Goal: Find contact information: Find contact information

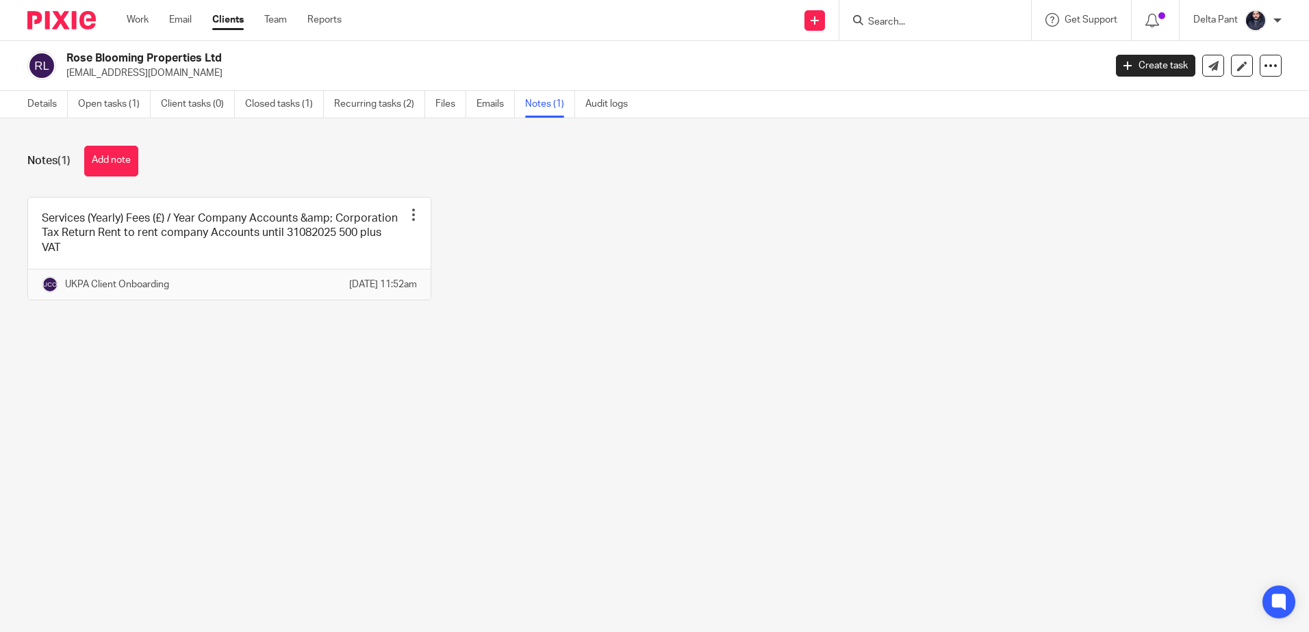
click at [922, 23] on input "Search" at bounding box center [927, 22] width 123 height 12
paste input "[EMAIL_ADDRESS][DOMAIN_NAME]"
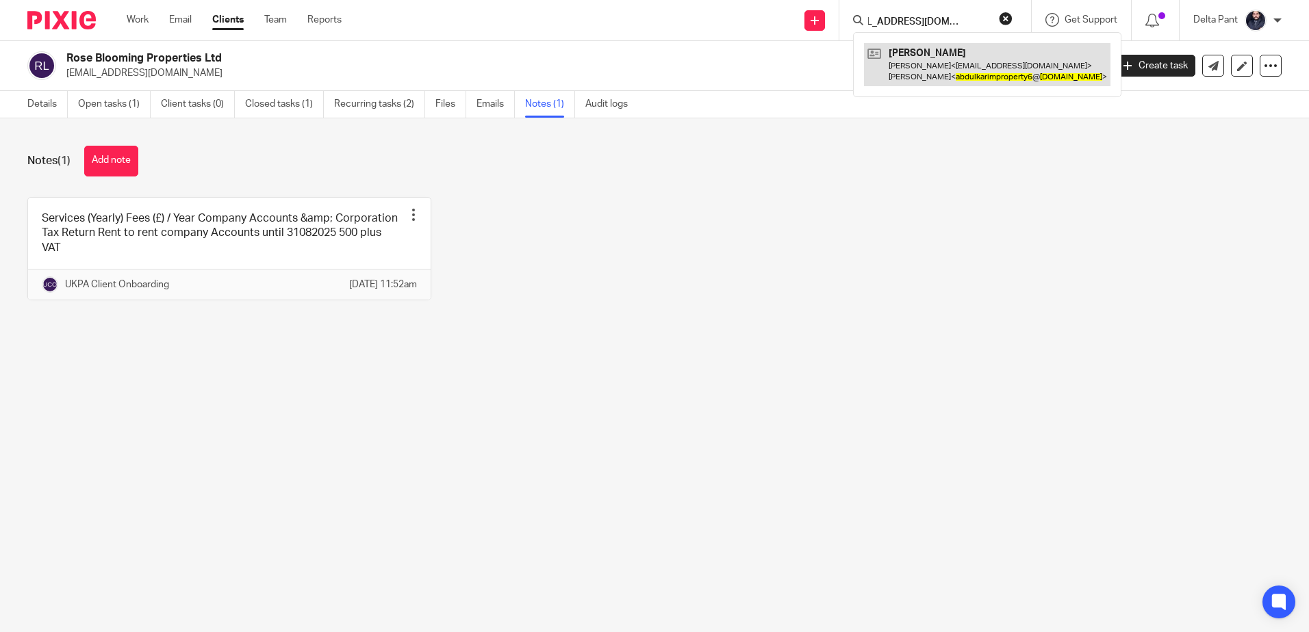
type input "[EMAIL_ADDRESS][DOMAIN_NAME]"
click at [926, 55] on link at bounding box center [987, 64] width 246 height 42
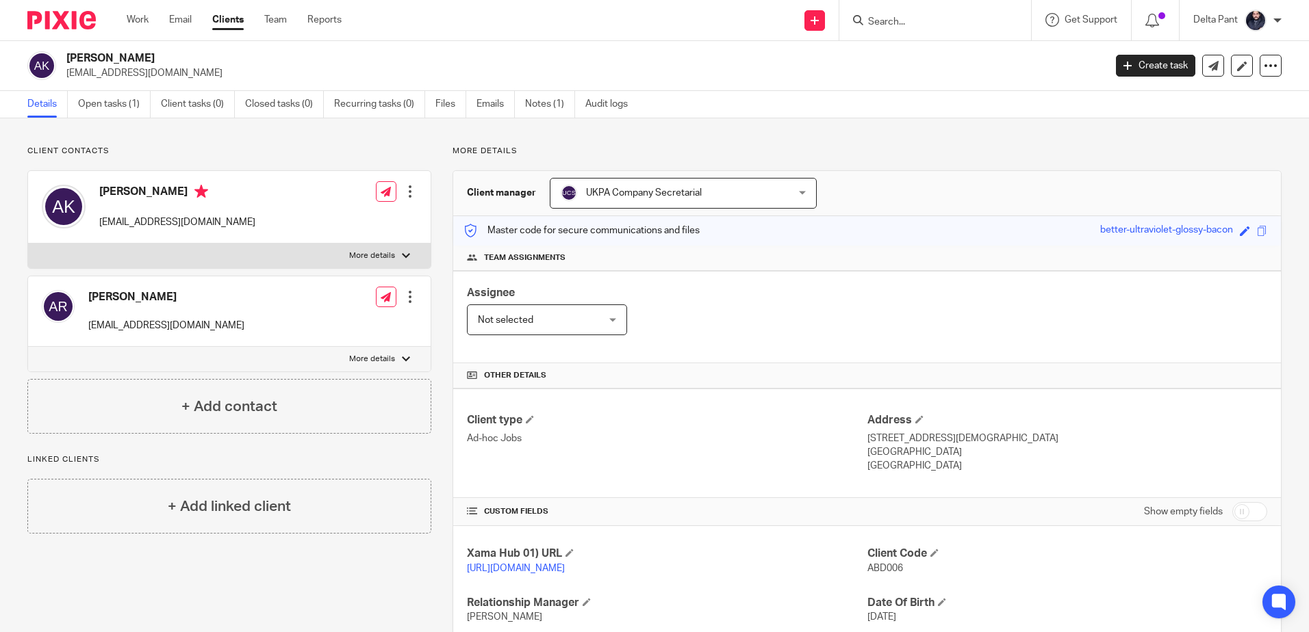
click at [873, 24] on input "Search" at bounding box center [927, 22] width 123 height 12
paste input "[EMAIL_ADDRESS][DOMAIN_NAME]"
type input "[EMAIL_ADDRESS][DOMAIN_NAME]"
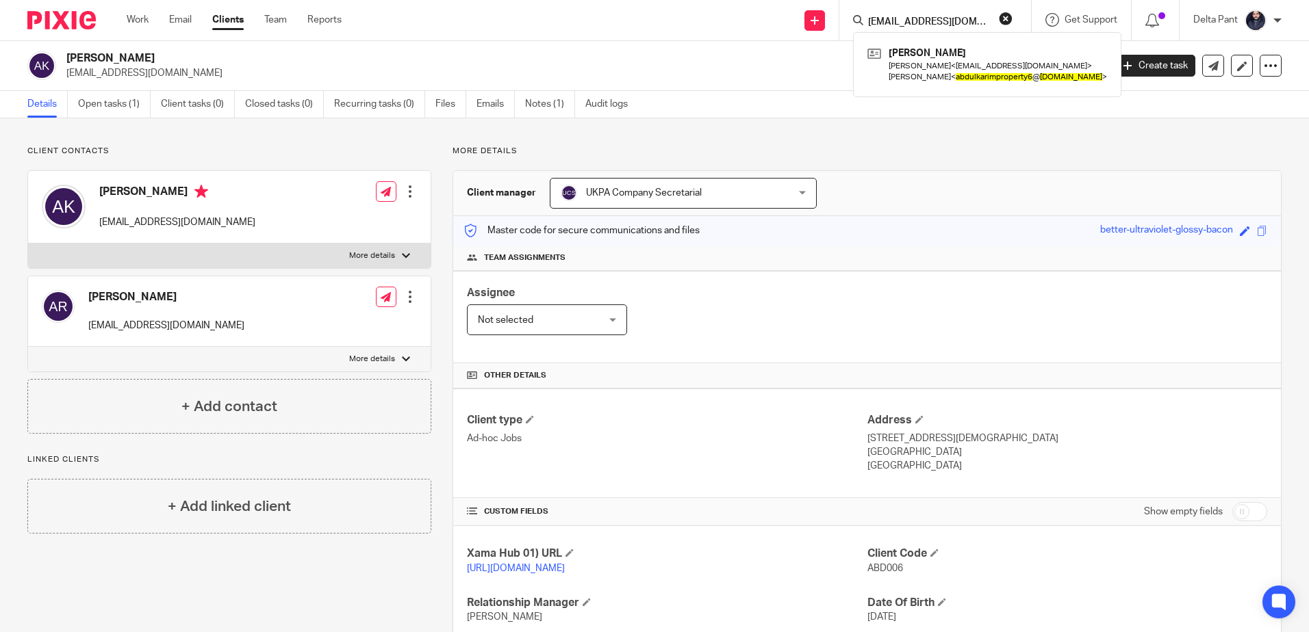
click at [1005, 17] on button "reset" at bounding box center [1005, 19] width 14 height 14
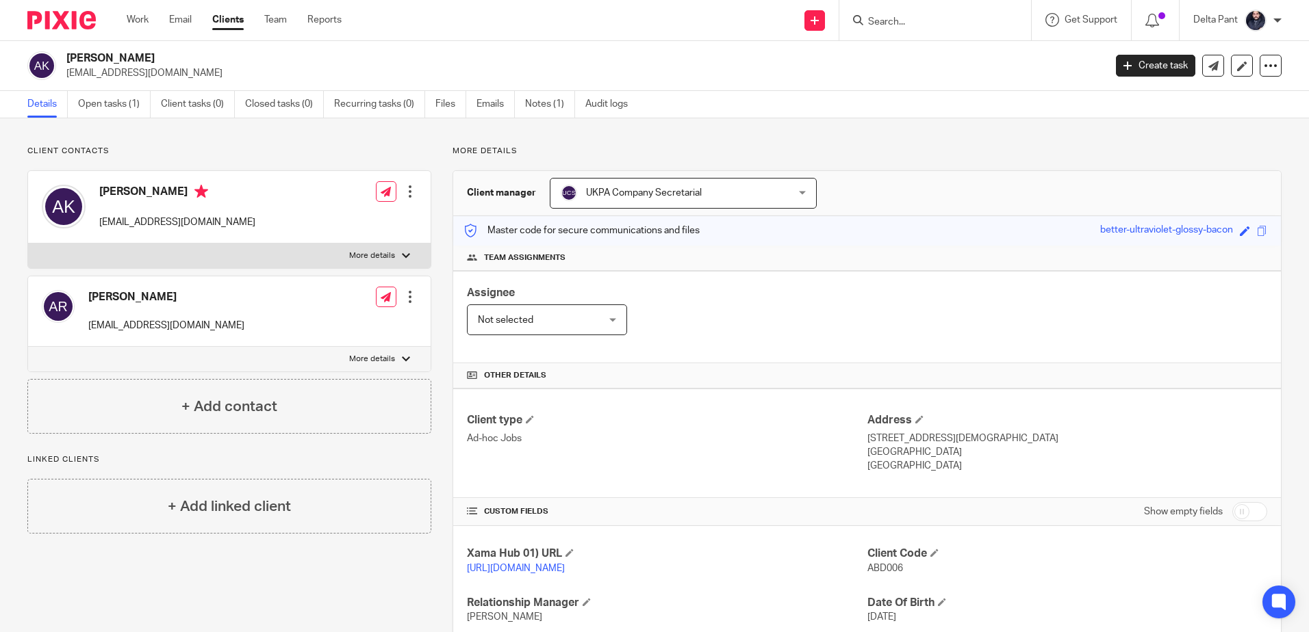
click at [911, 21] on input "Search" at bounding box center [927, 22] width 123 height 12
paste input "AMR Property Investments limited"
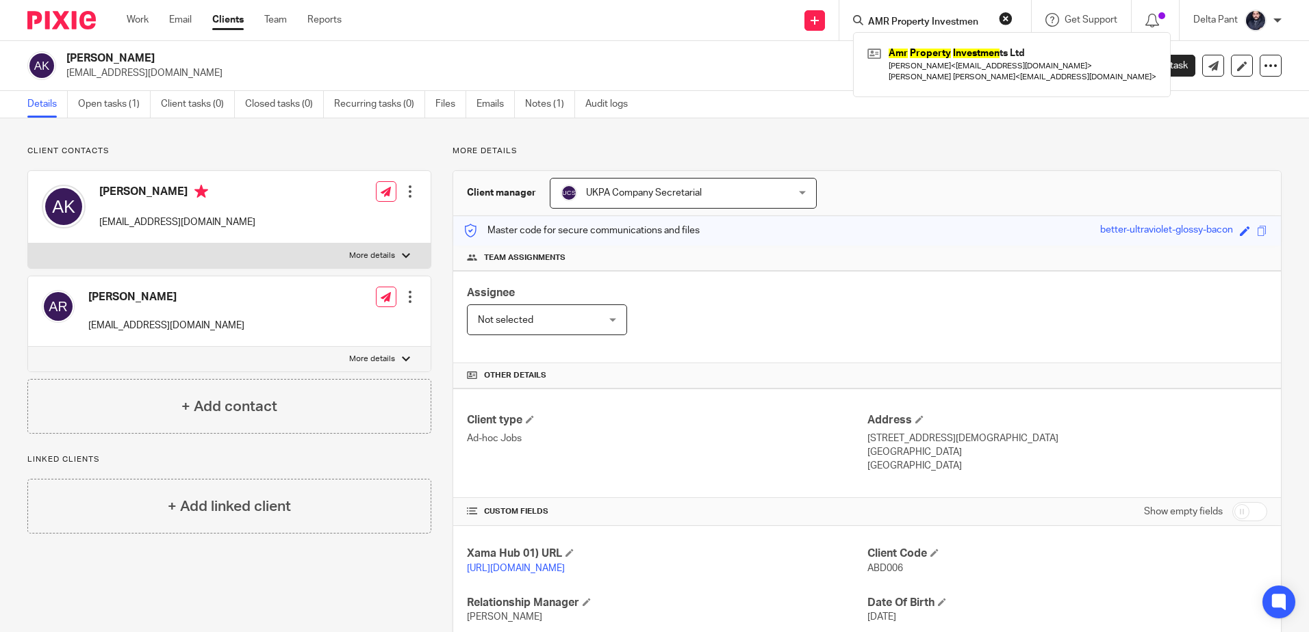
type input "AMR Property Investmen"
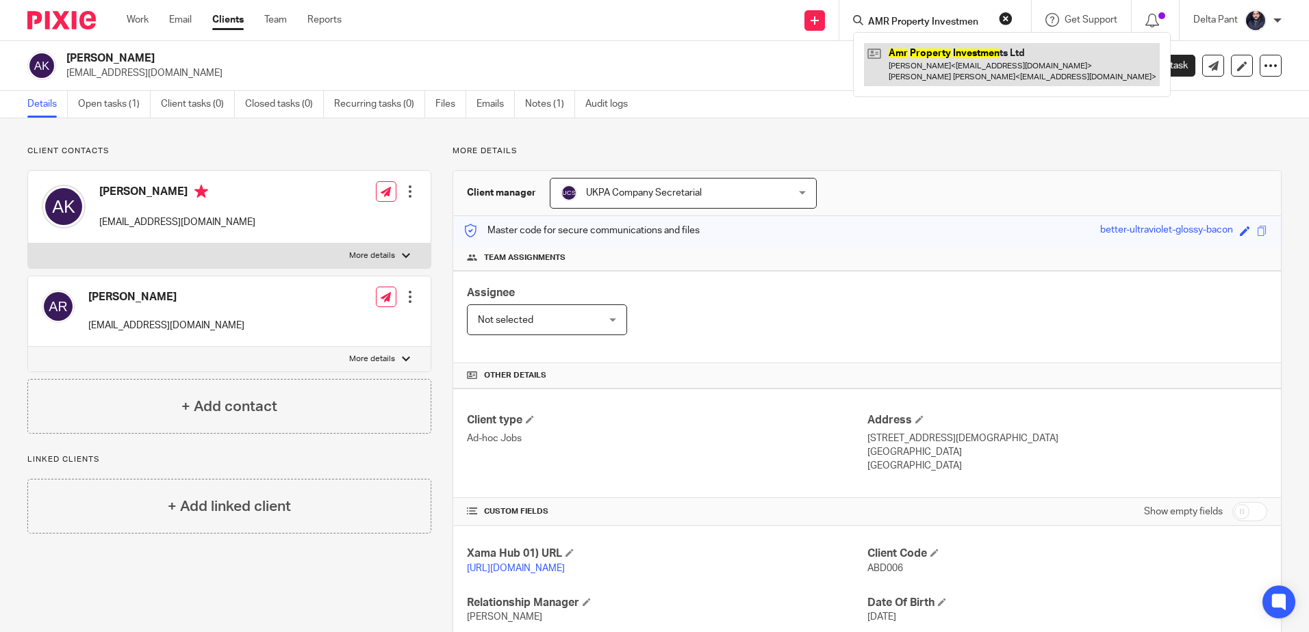
click at [935, 64] on link at bounding box center [1012, 64] width 296 height 42
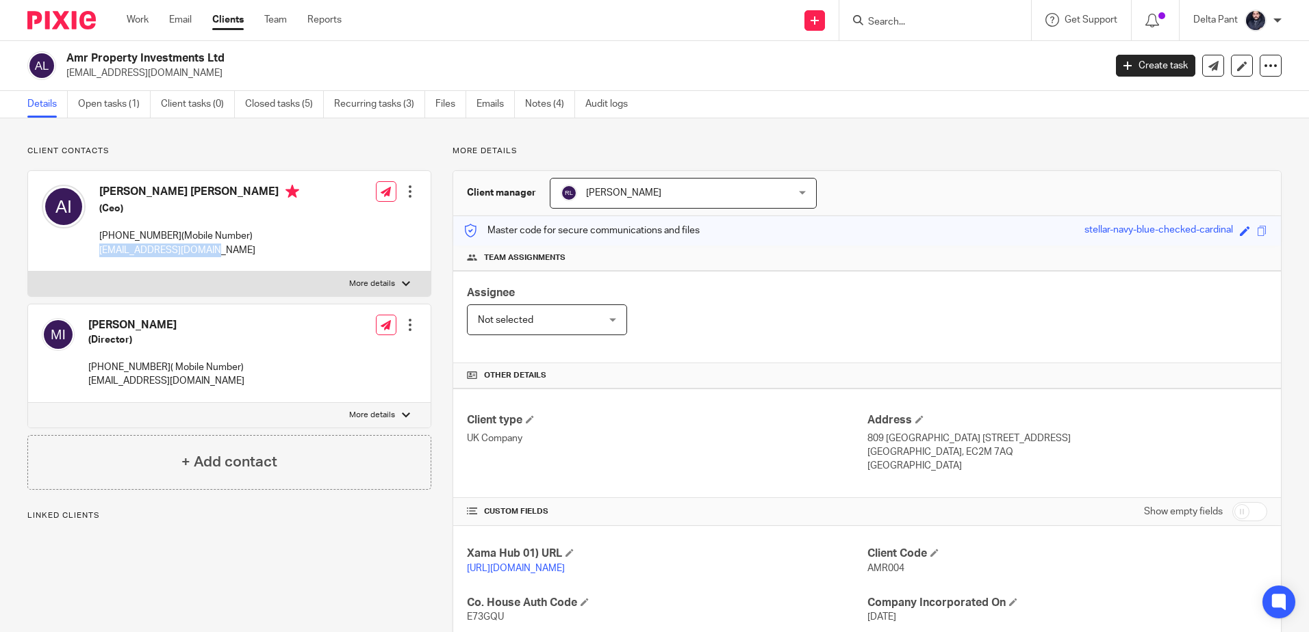
drag, startPoint x: 203, startPoint y: 253, endPoint x: 95, endPoint y: 253, distance: 107.4
click at [95, 253] on div "Arif Yakub Ismail (Ceo) 07568372094(Mobile Number) arifi.ismail@gmail.com" at bounding box center [170, 221] width 257 height 86
copy p "[EMAIL_ADDRESS][DOMAIN_NAME]"
click at [524, 101] on ul "Details Open tasks (1) Client tasks (0) Closed tasks (5) Recurring tasks (3) Fi…" at bounding box center [337, 104] width 621 height 27
click at [554, 103] on link "Notes (4)" at bounding box center [550, 104] width 50 height 27
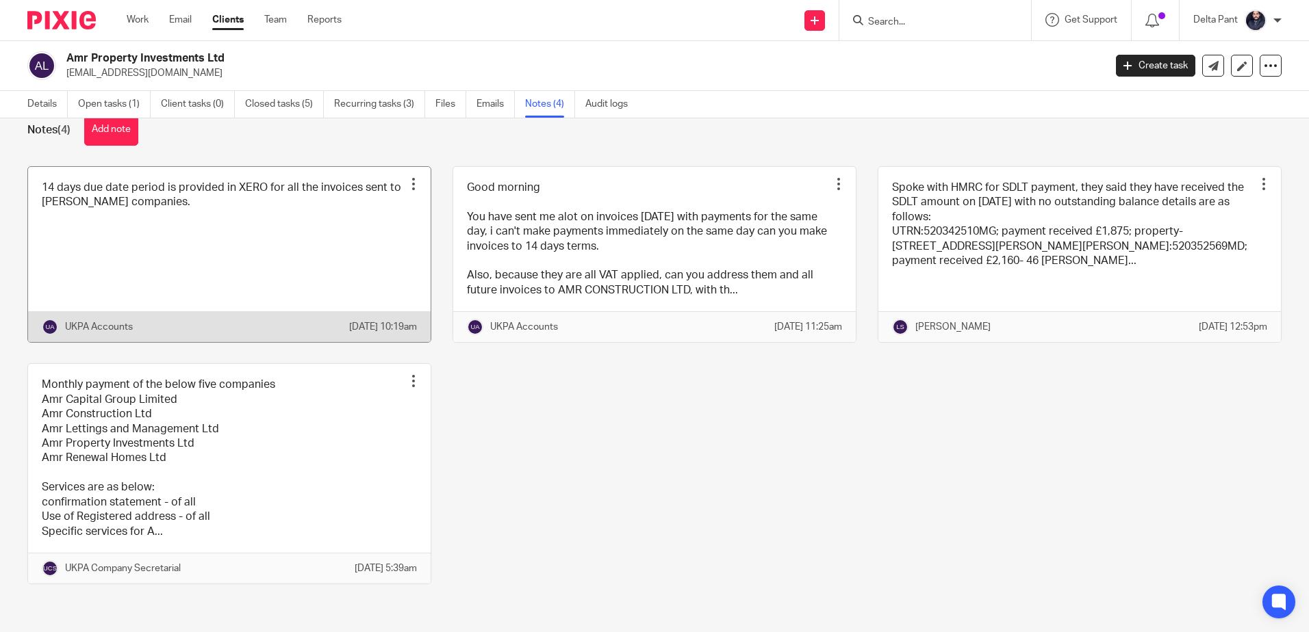
scroll to position [60, 0]
